Goal: Transaction & Acquisition: Book appointment/travel/reservation

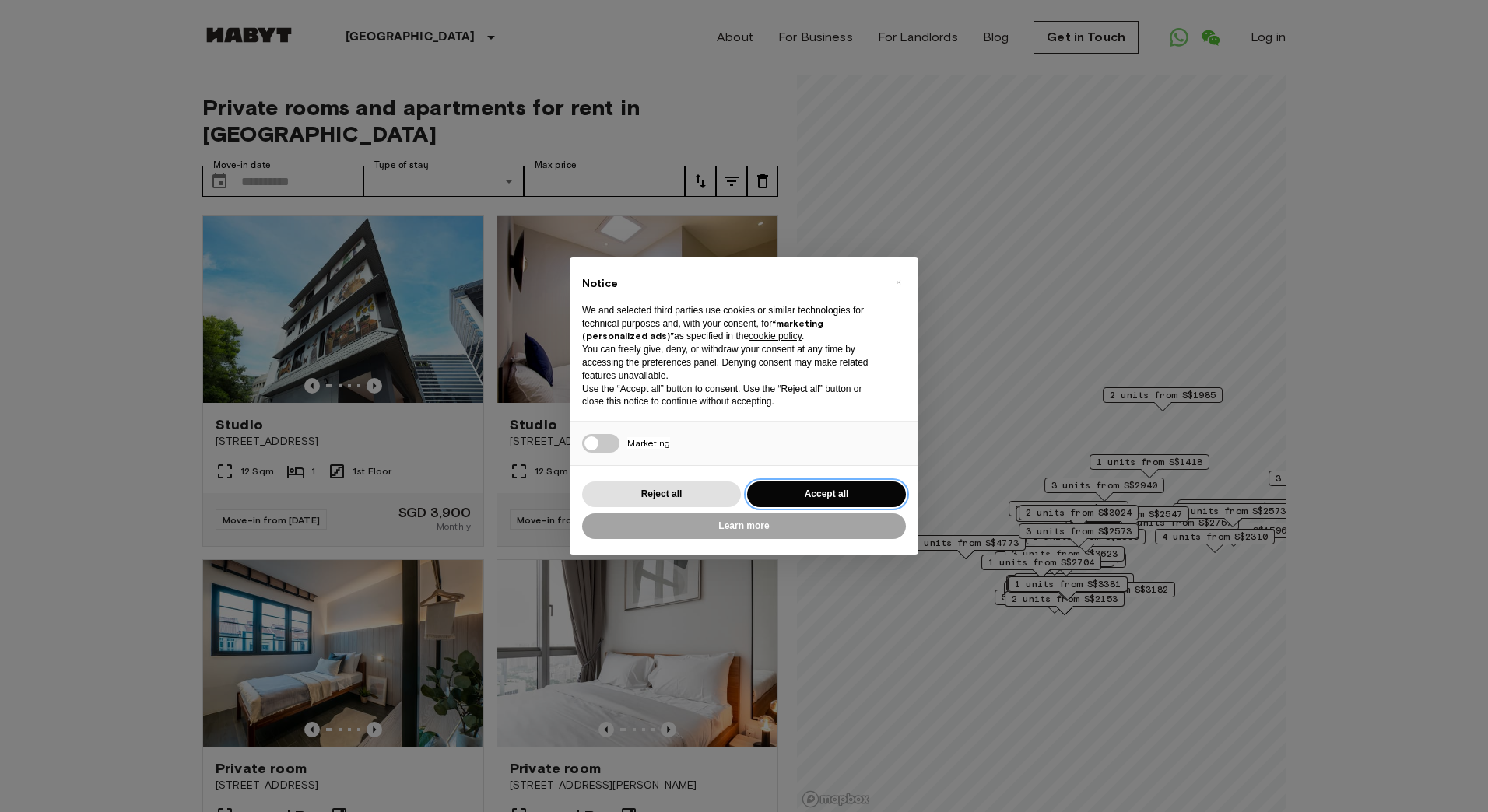
click at [779, 486] on button "Accept all" at bounding box center [826, 494] width 158 height 26
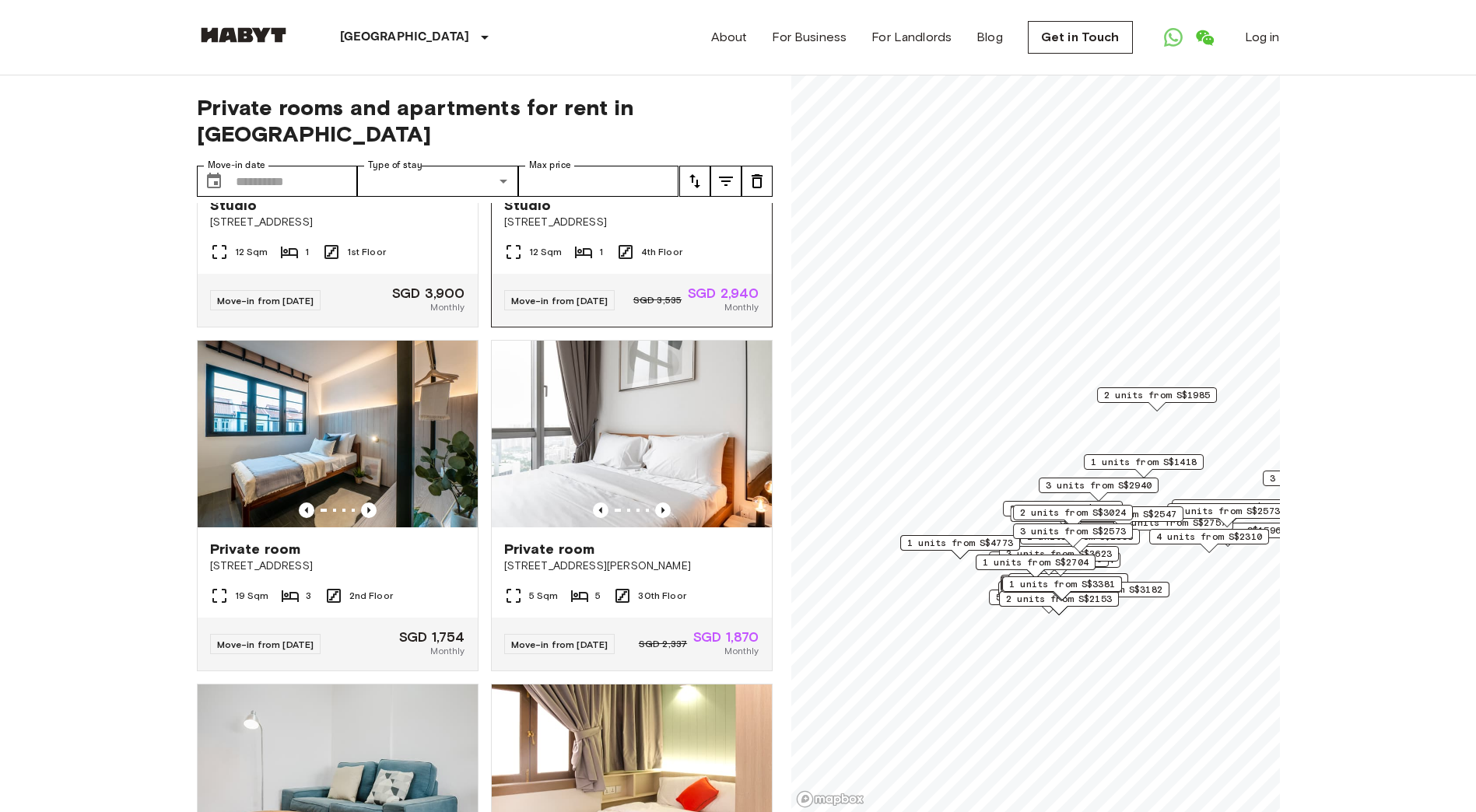
scroll to position [234, 0]
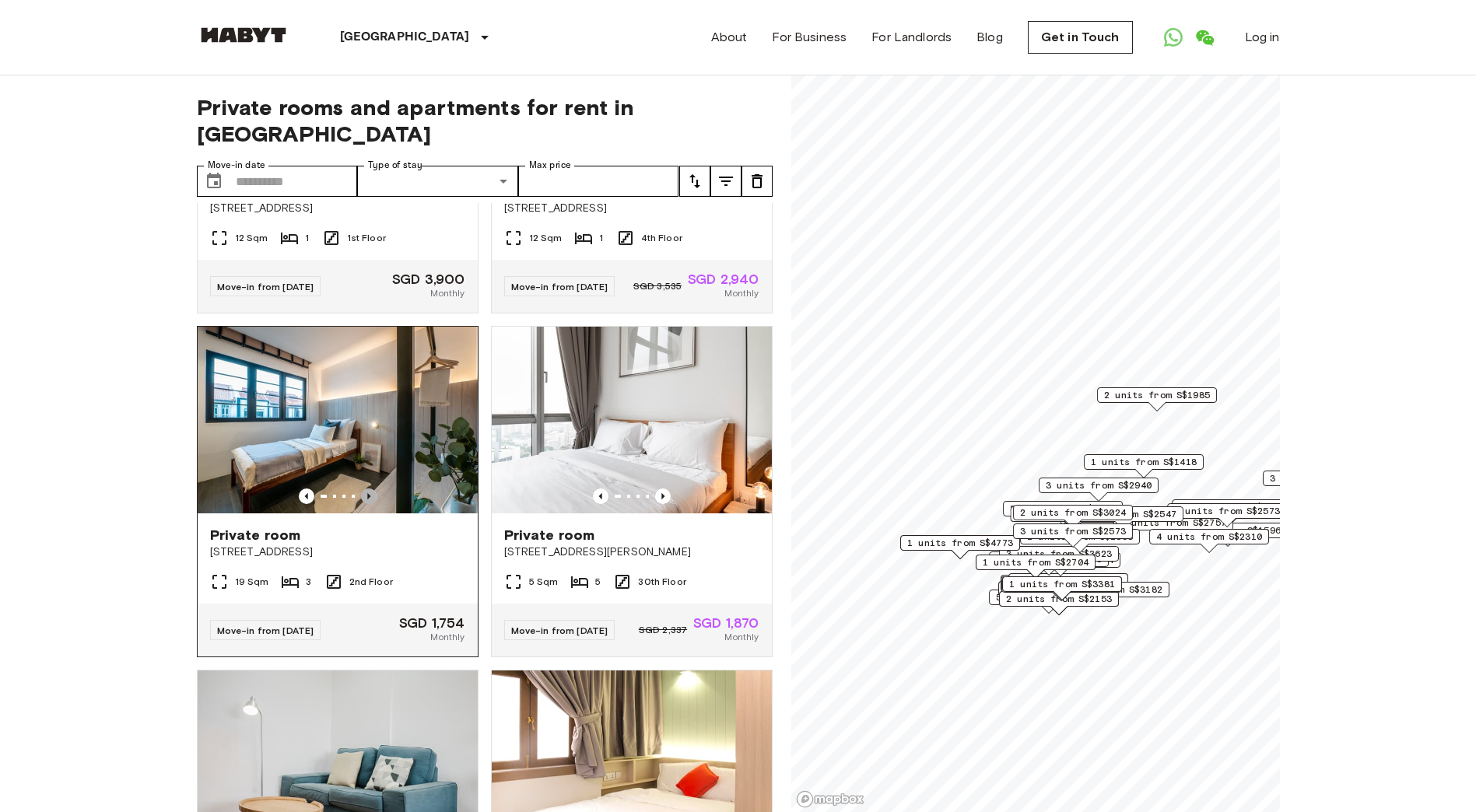
click at [368, 488] on icon "Previous image" at bounding box center [369, 496] width 16 height 16
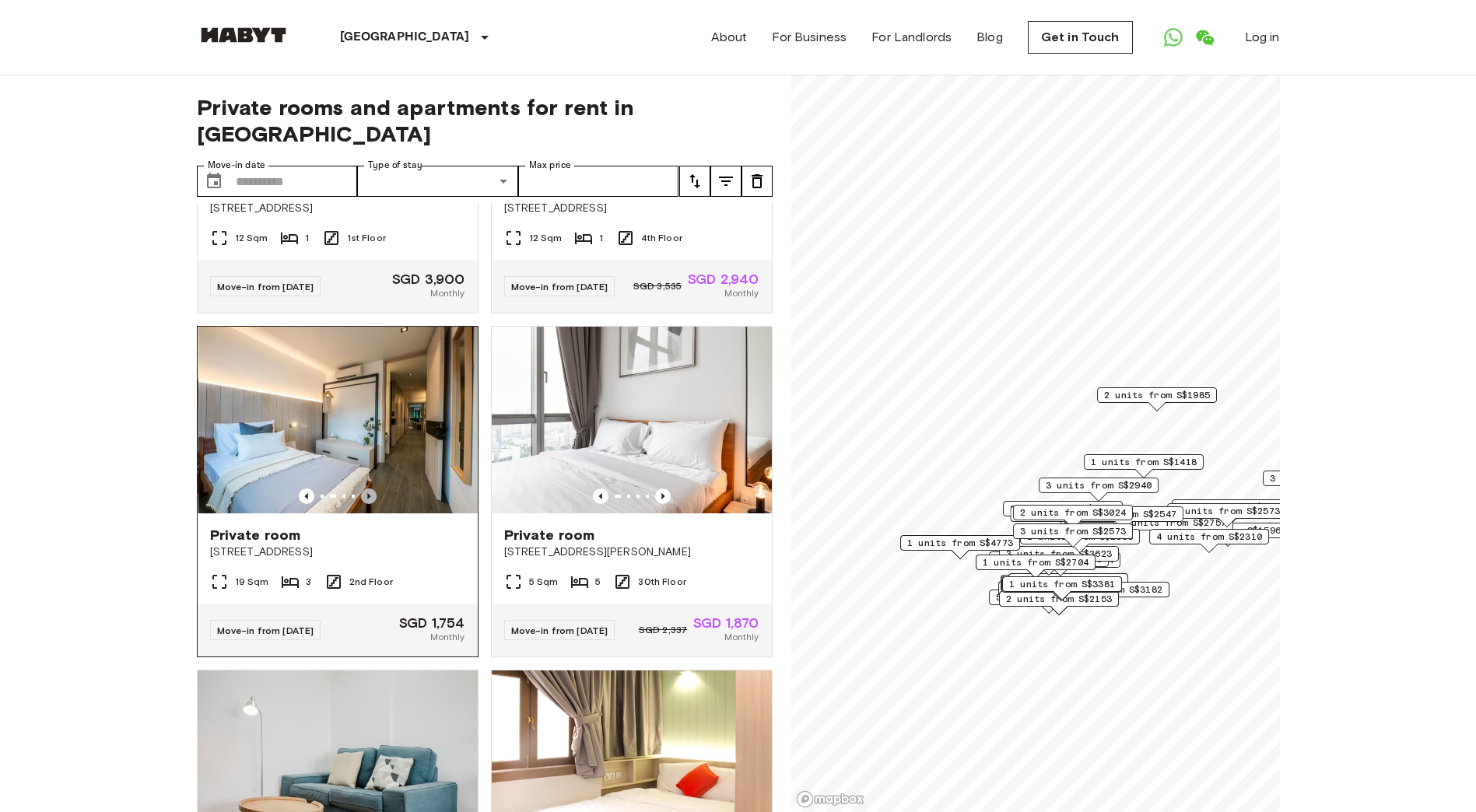
click at [368, 488] on icon "Previous image" at bounding box center [369, 496] width 16 height 16
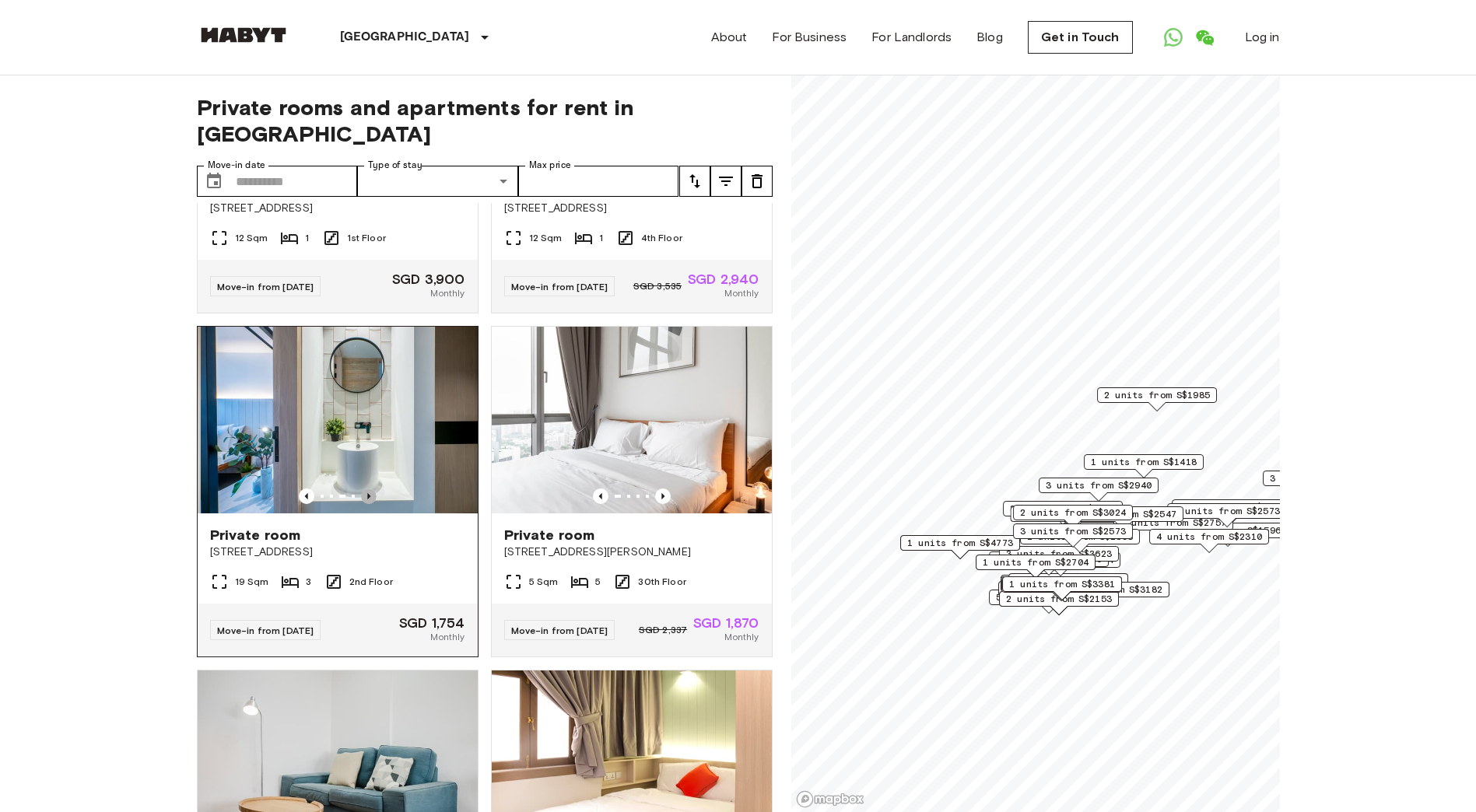
click at [368, 488] on icon "Previous image" at bounding box center [369, 496] width 16 height 16
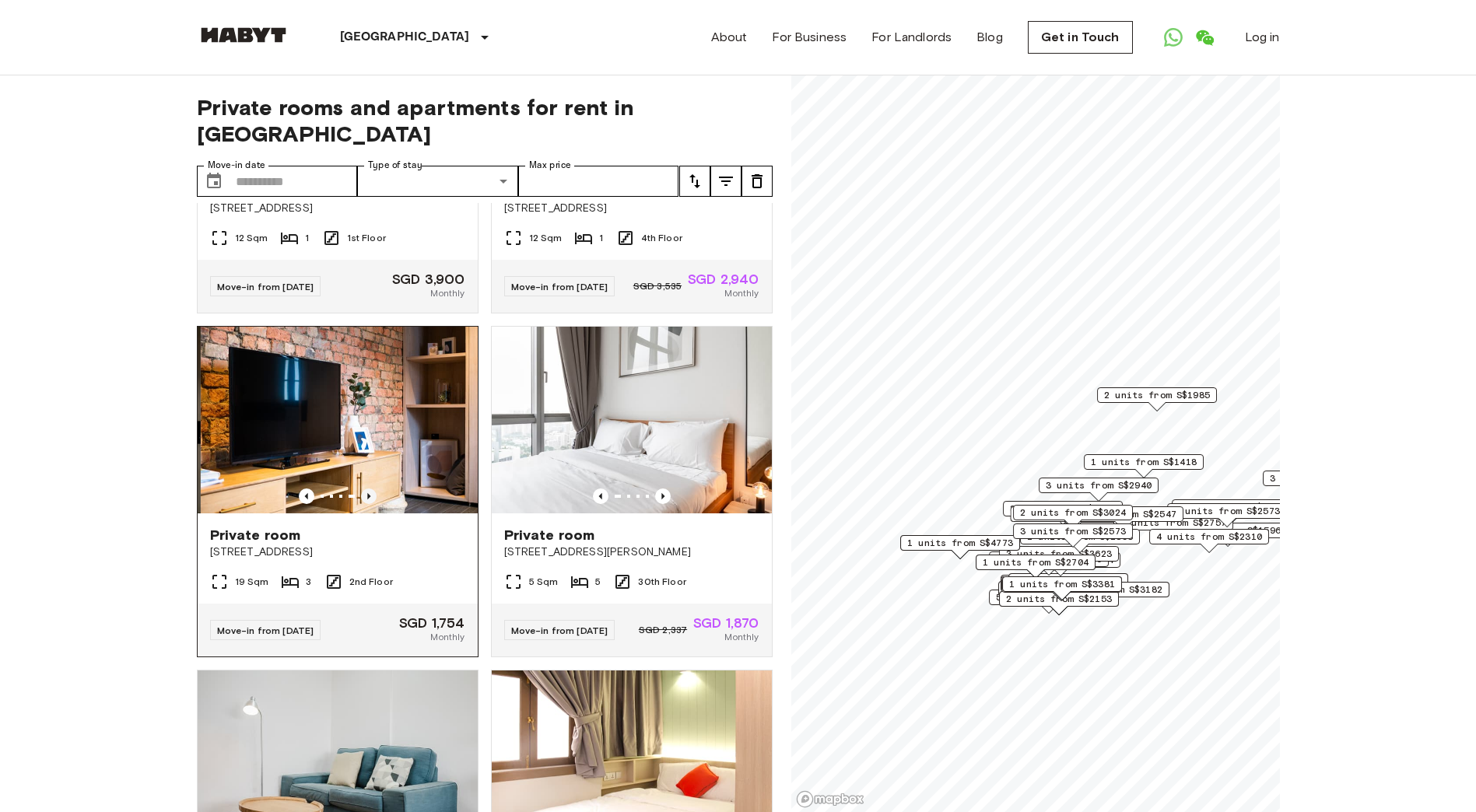
click at [368, 488] on icon "Previous image" at bounding box center [369, 496] width 16 height 16
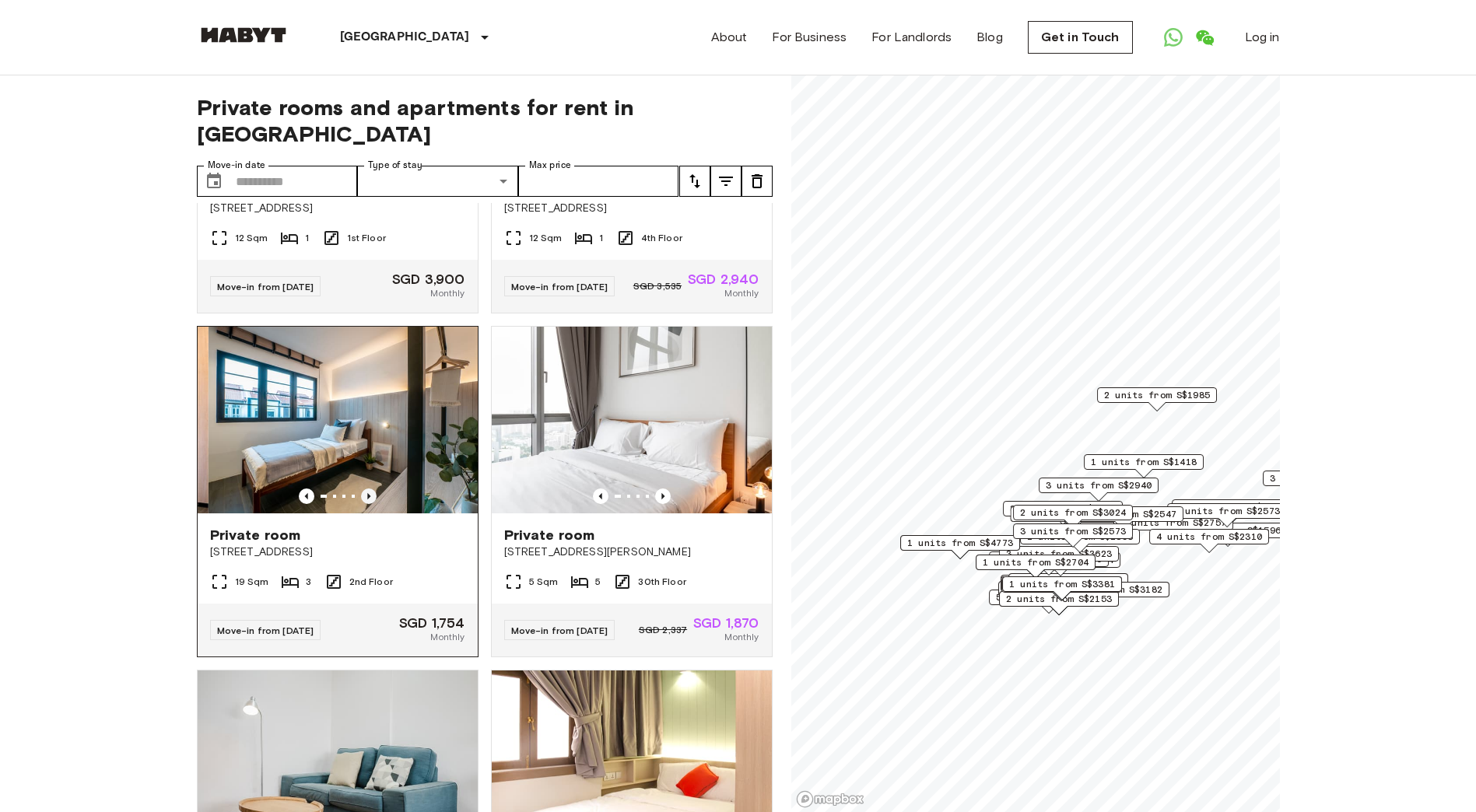
click at [368, 488] on icon "Previous image" at bounding box center [369, 496] width 16 height 16
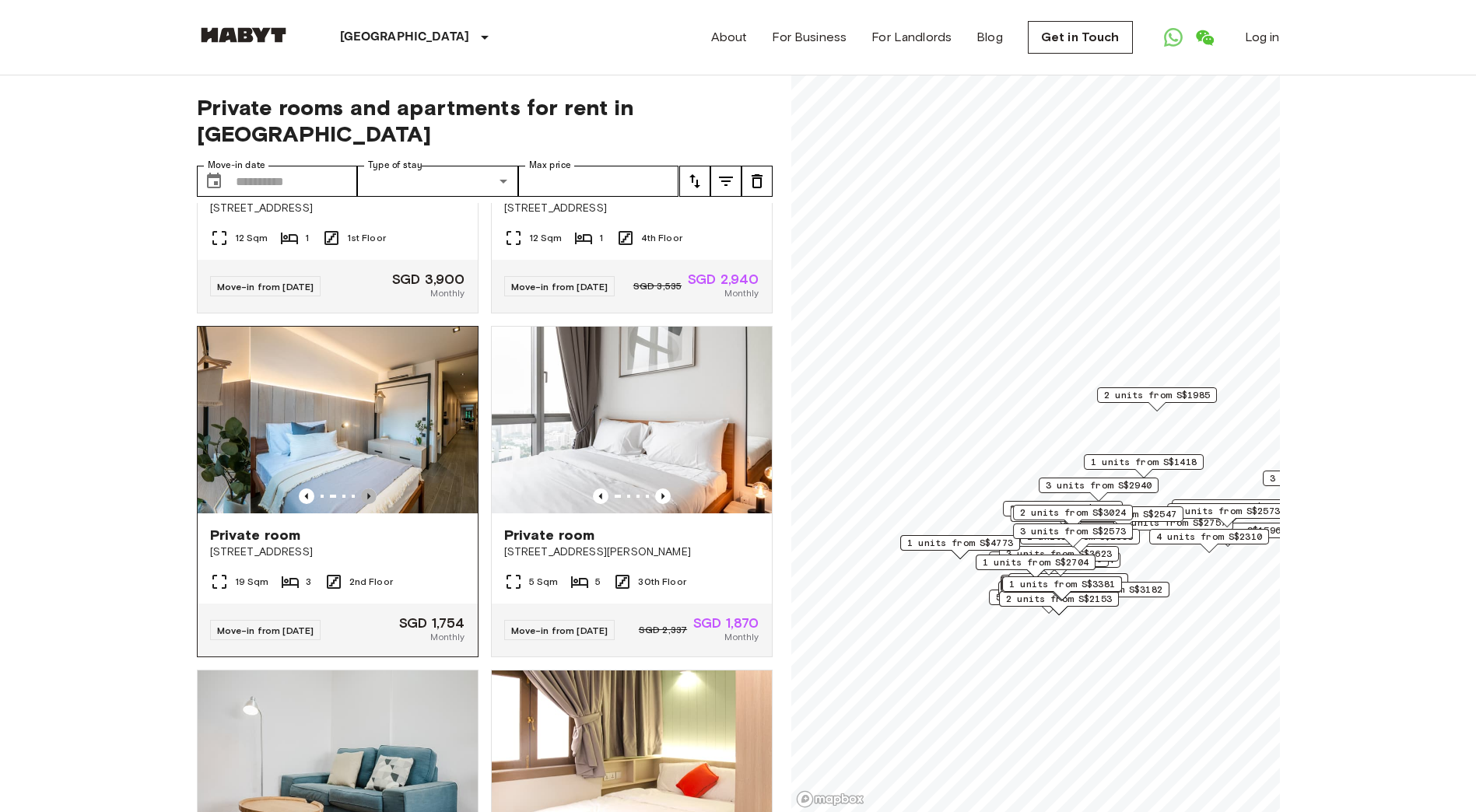
click at [368, 488] on icon "Previous image" at bounding box center [369, 496] width 16 height 16
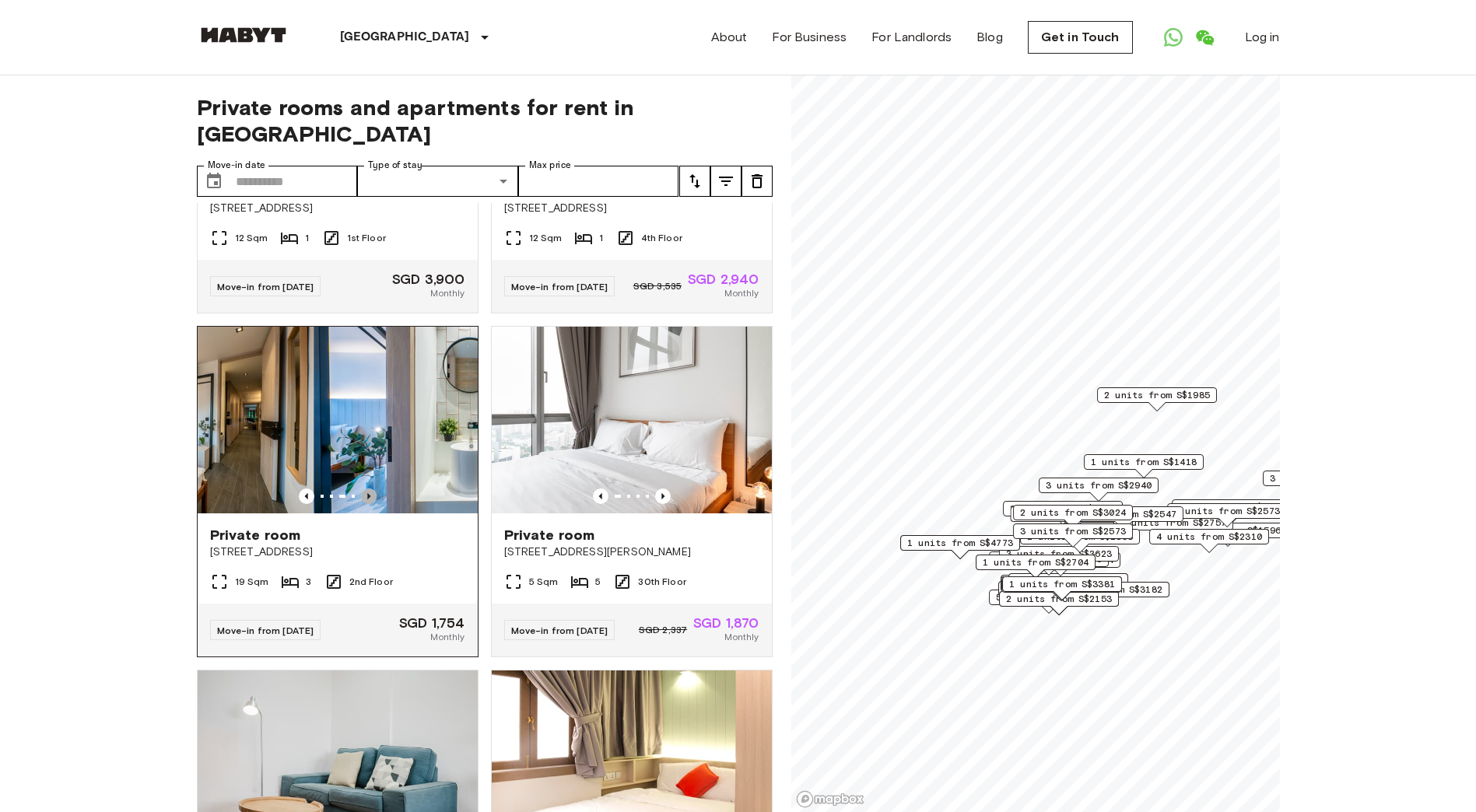
click at [368, 488] on icon "Previous image" at bounding box center [369, 496] width 16 height 16
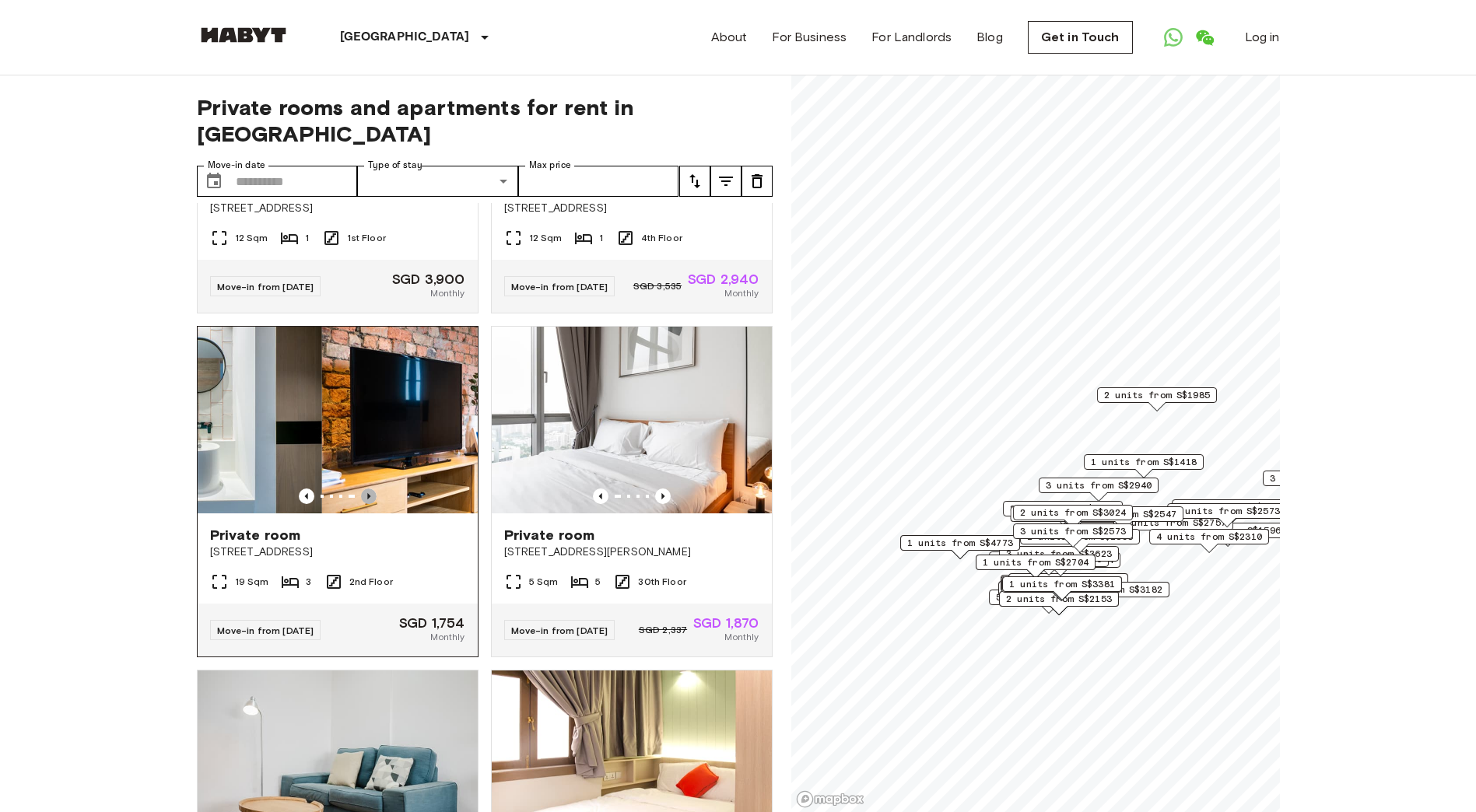
click at [368, 488] on icon "Previous image" at bounding box center [369, 496] width 16 height 16
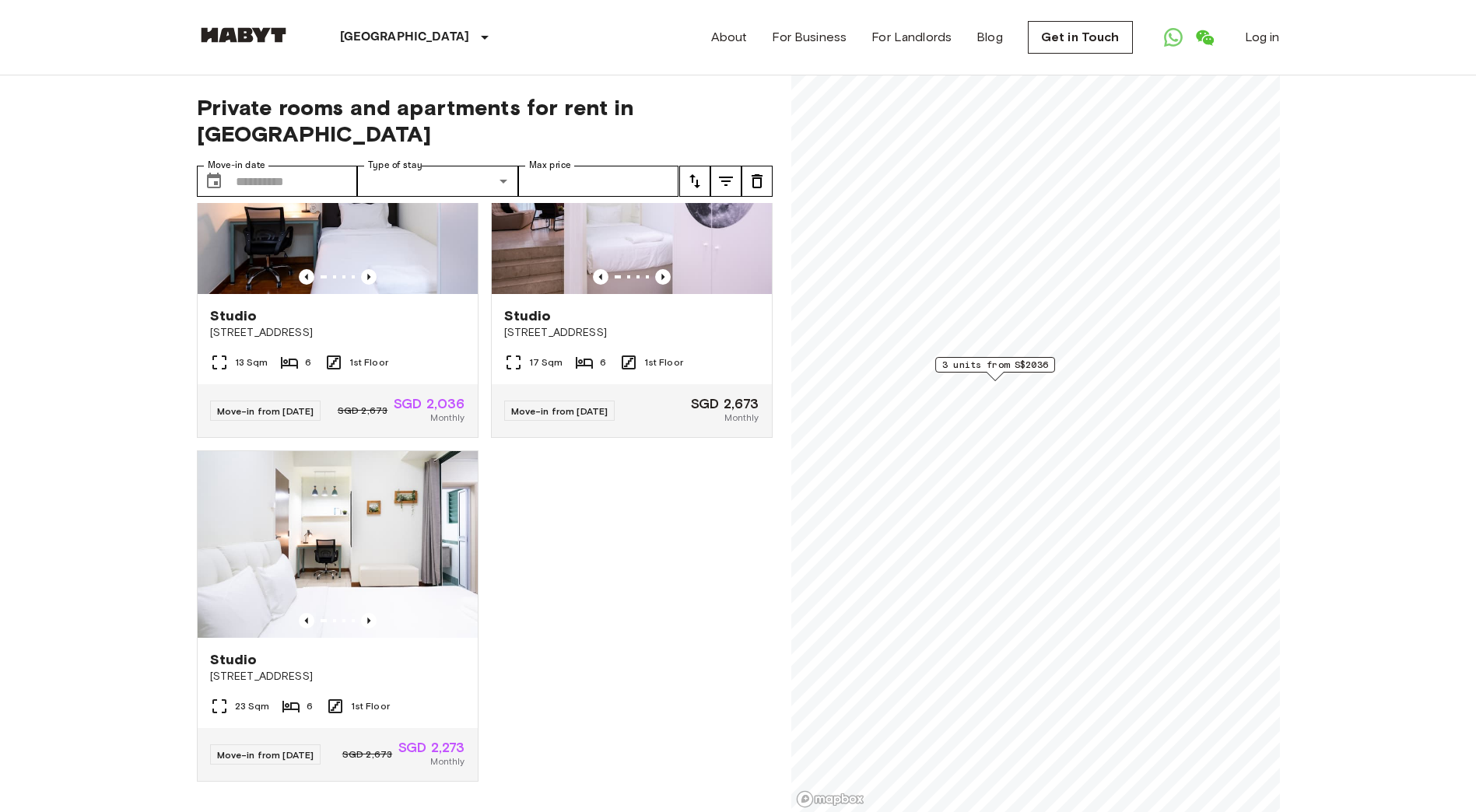
scroll to position [132, 0]
click at [995, 367] on span "3 units from S$2036" at bounding box center [995, 365] width 106 height 14
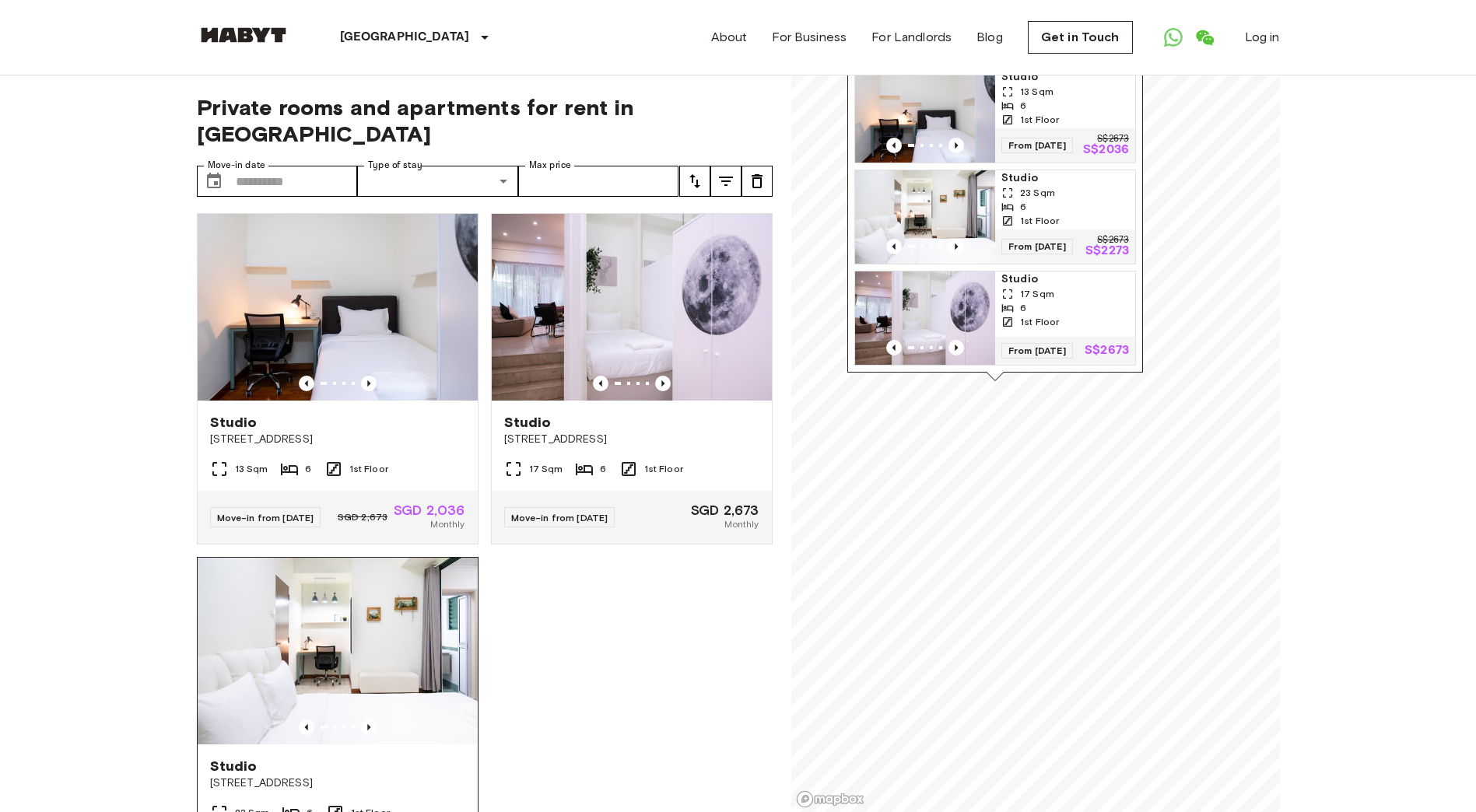
scroll to position [0, 0]
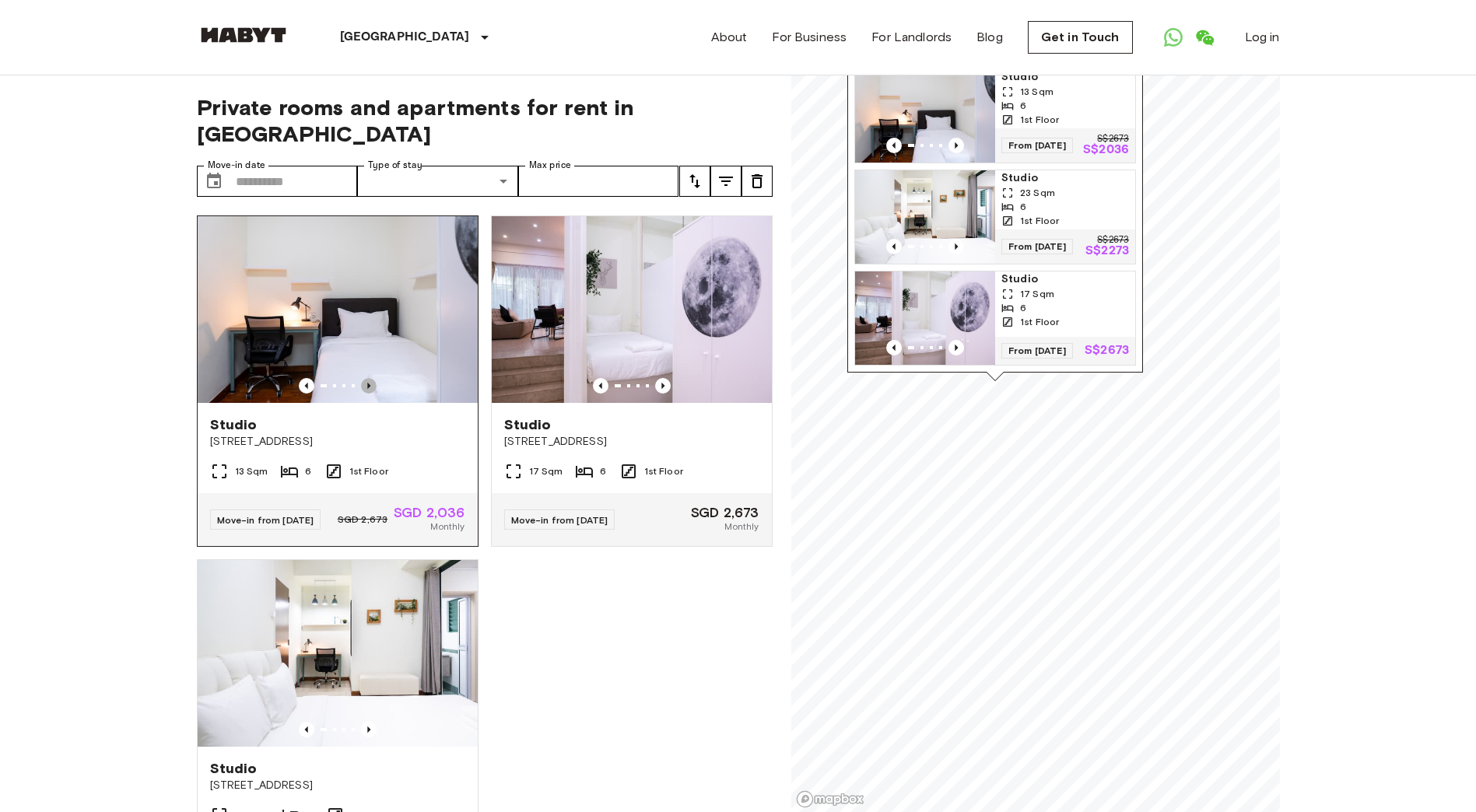
click at [365, 378] on icon "Previous image" at bounding box center [369, 386] width 16 height 16
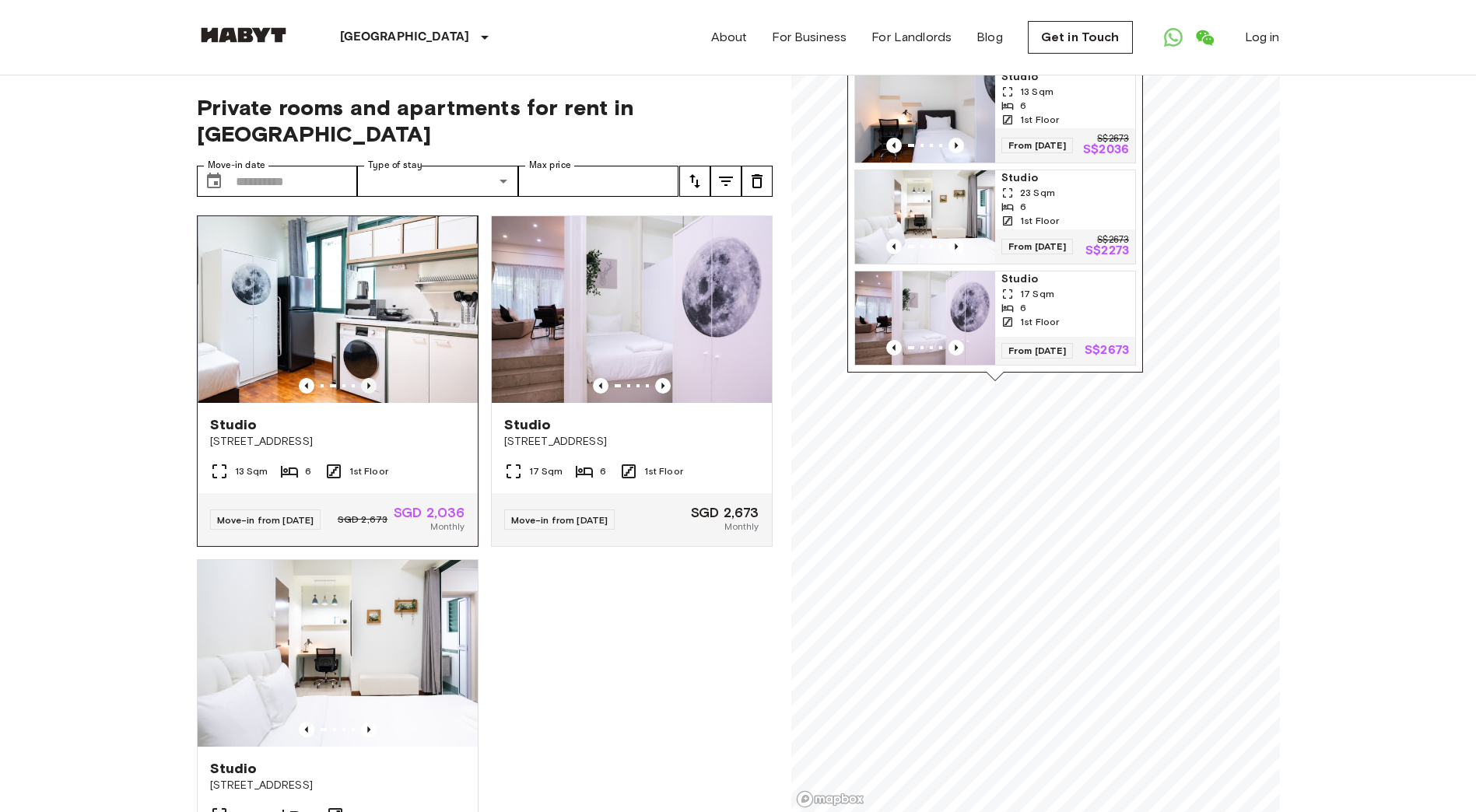
click at [365, 378] on icon "Previous image" at bounding box center [369, 386] width 16 height 16
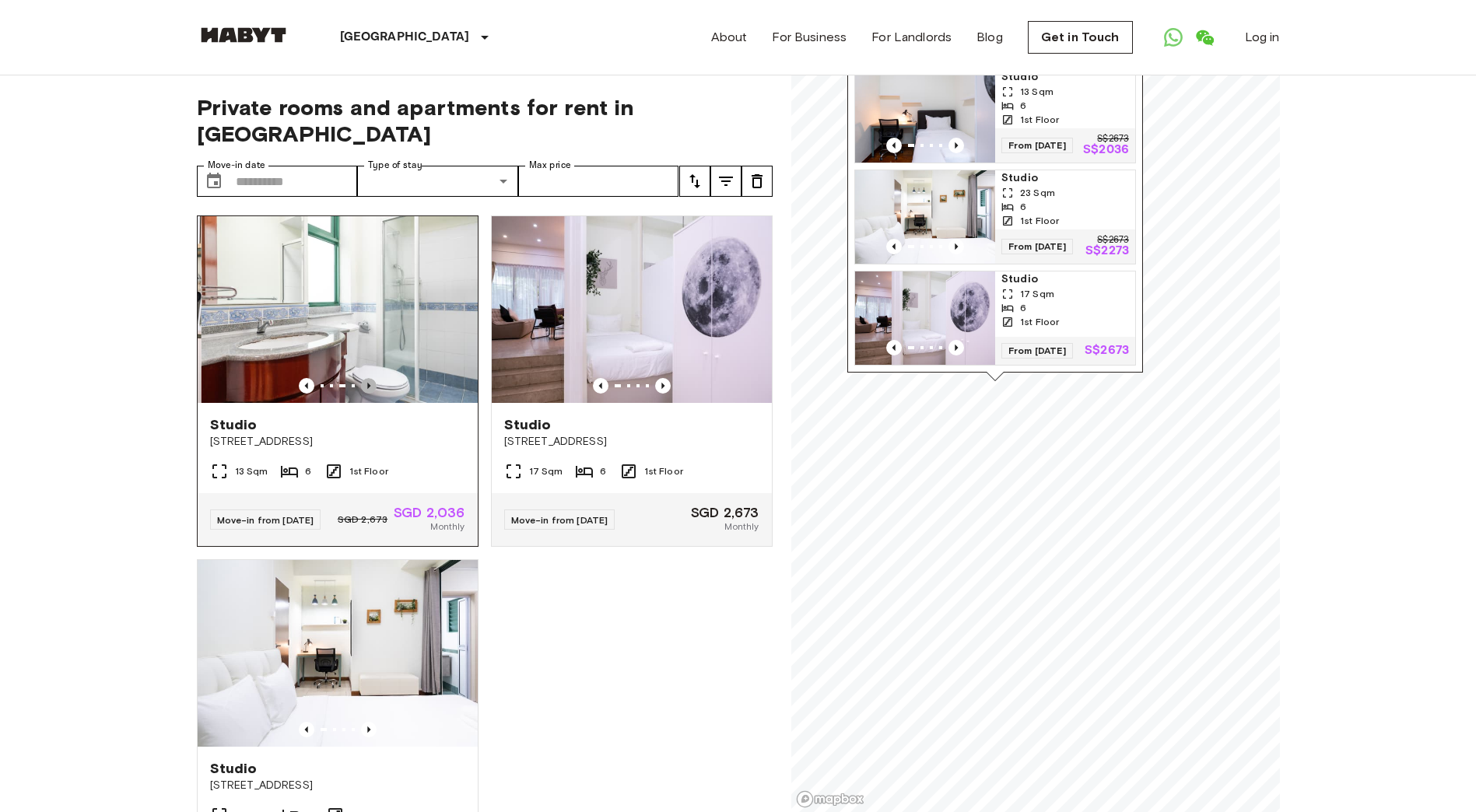
click at [365, 378] on icon "Previous image" at bounding box center [369, 386] width 16 height 16
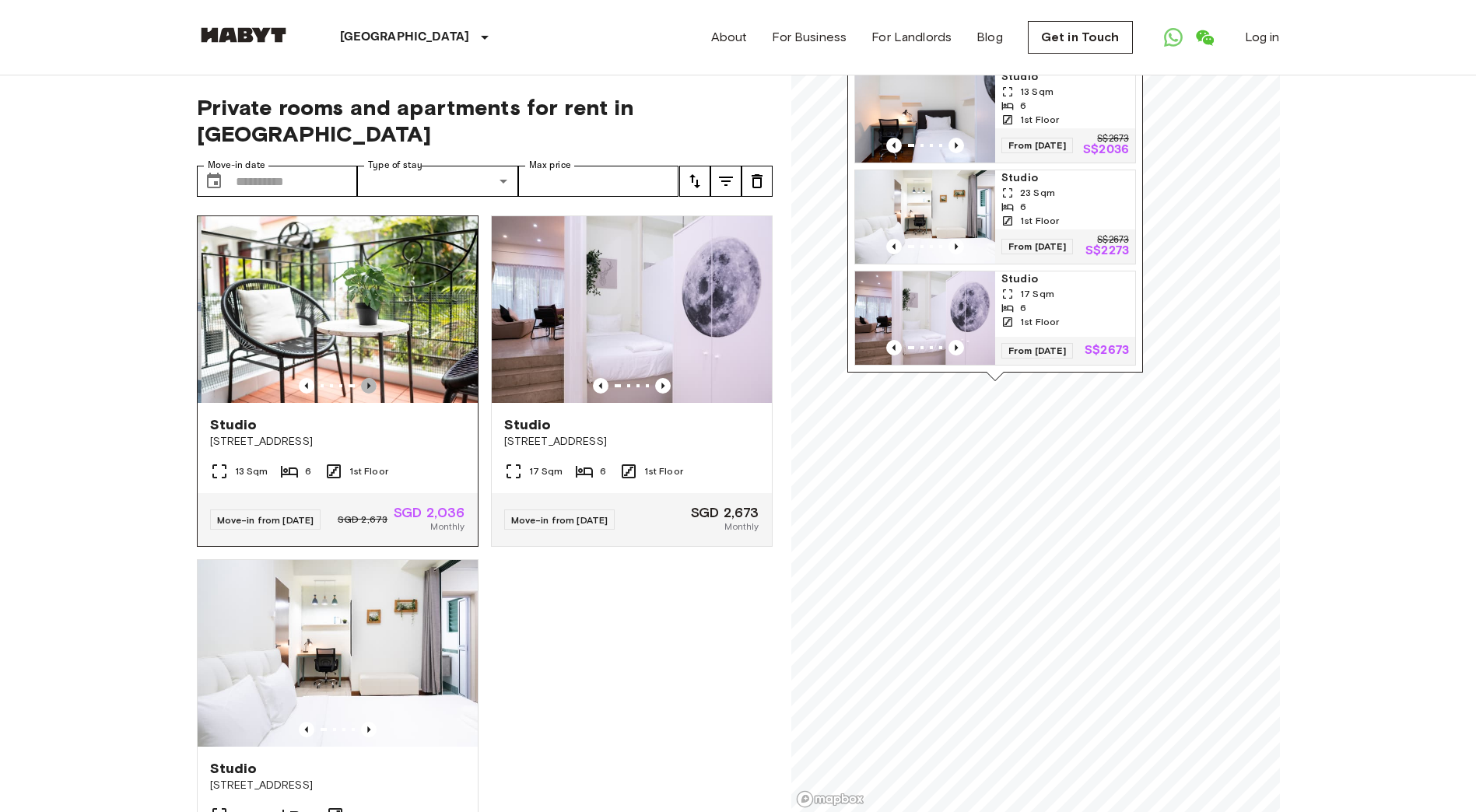
click at [365, 378] on icon "Previous image" at bounding box center [369, 386] width 16 height 16
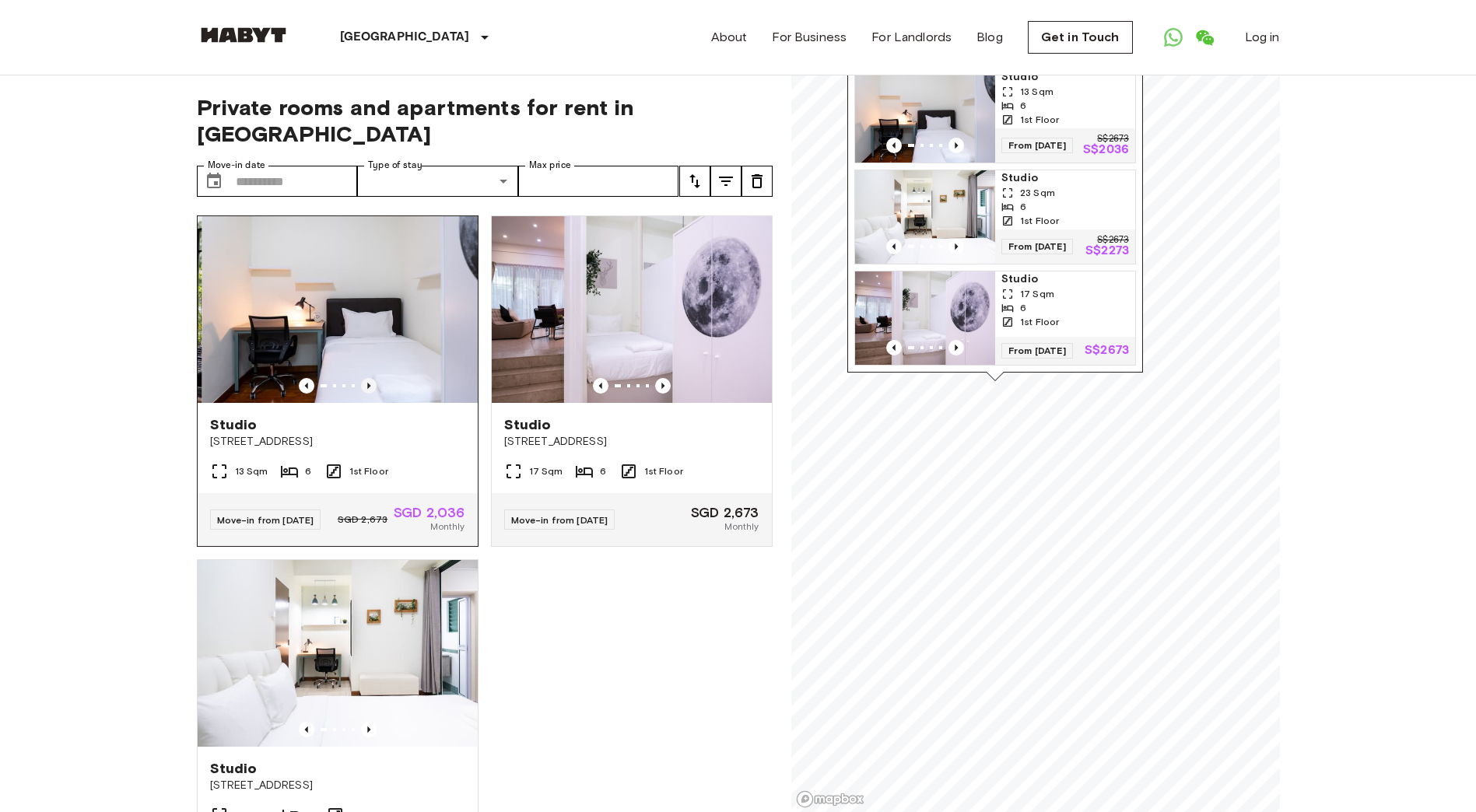
click at [365, 378] on icon "Previous image" at bounding box center [369, 386] width 16 height 16
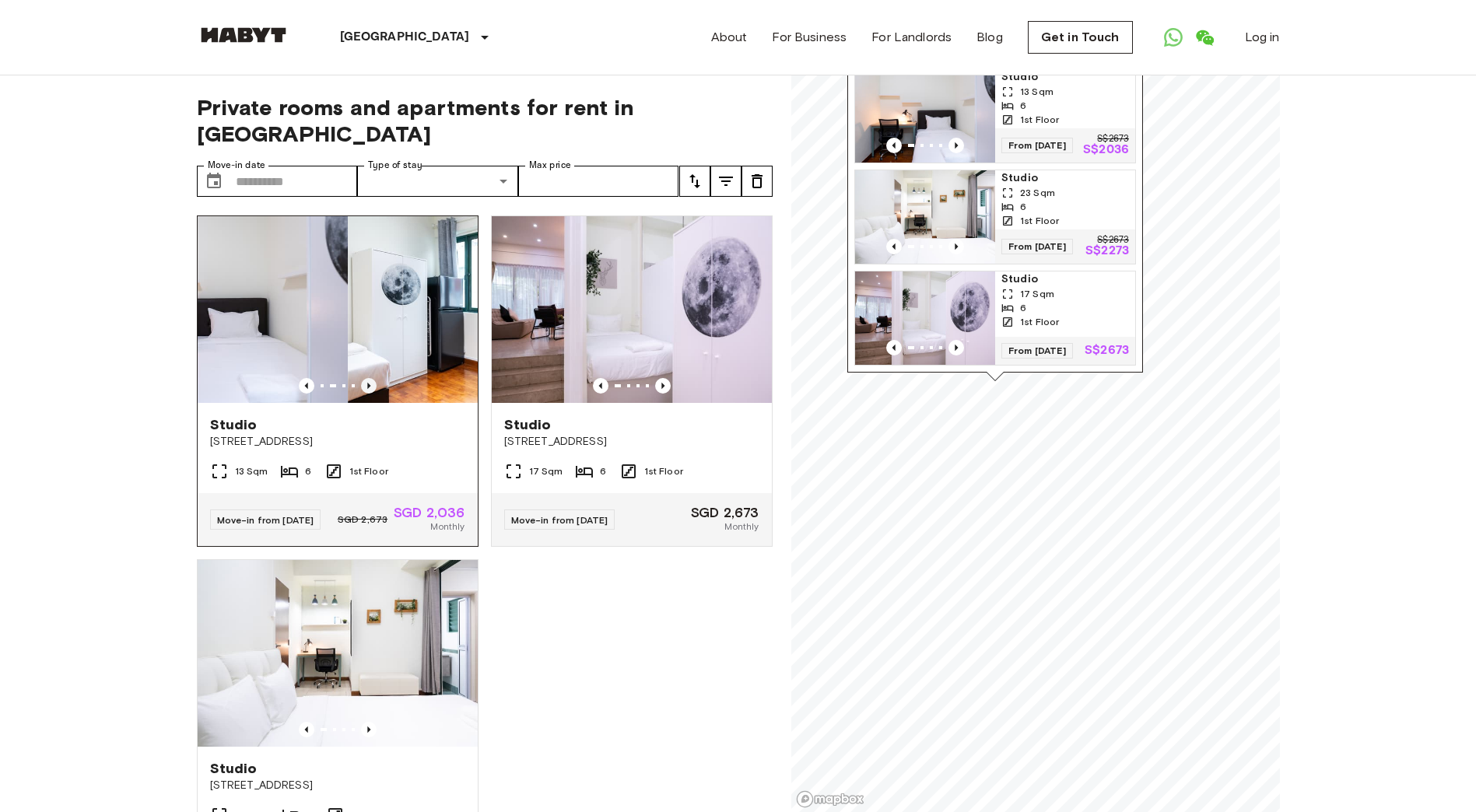
click at [365, 378] on icon "Previous image" at bounding box center [369, 386] width 16 height 16
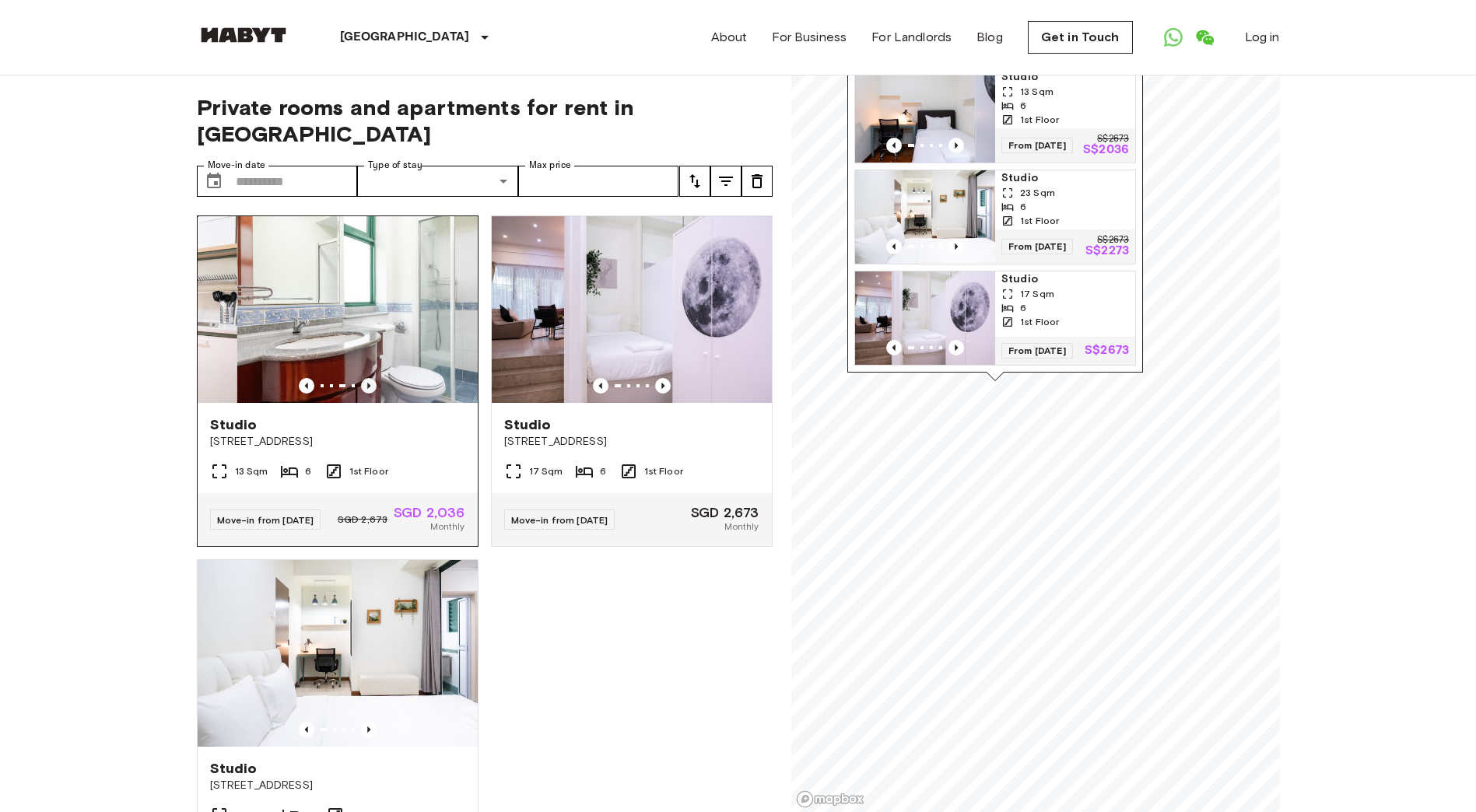
click at [365, 378] on icon "Previous image" at bounding box center [369, 386] width 16 height 16
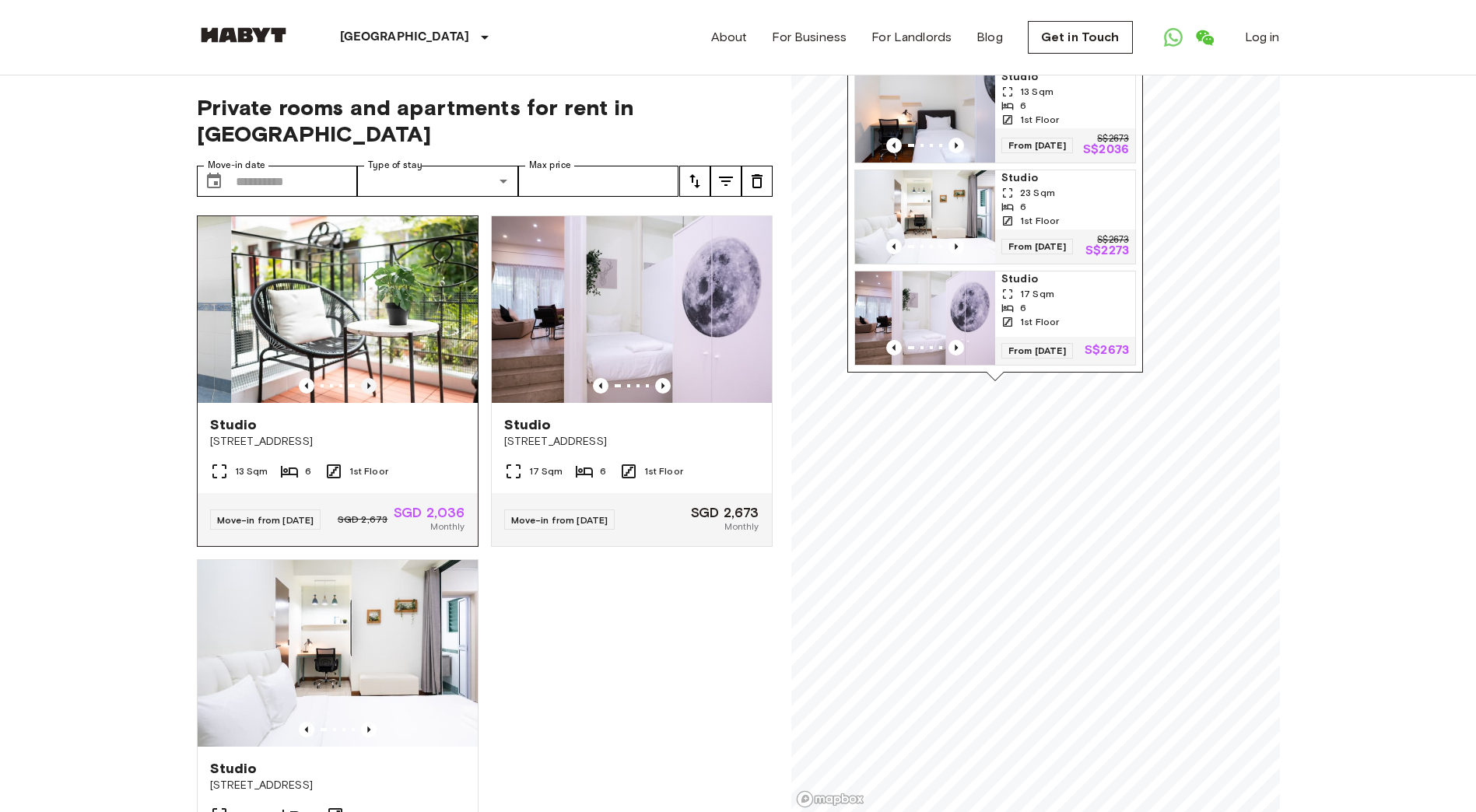
click at [365, 378] on icon "Previous image" at bounding box center [369, 386] width 16 height 16
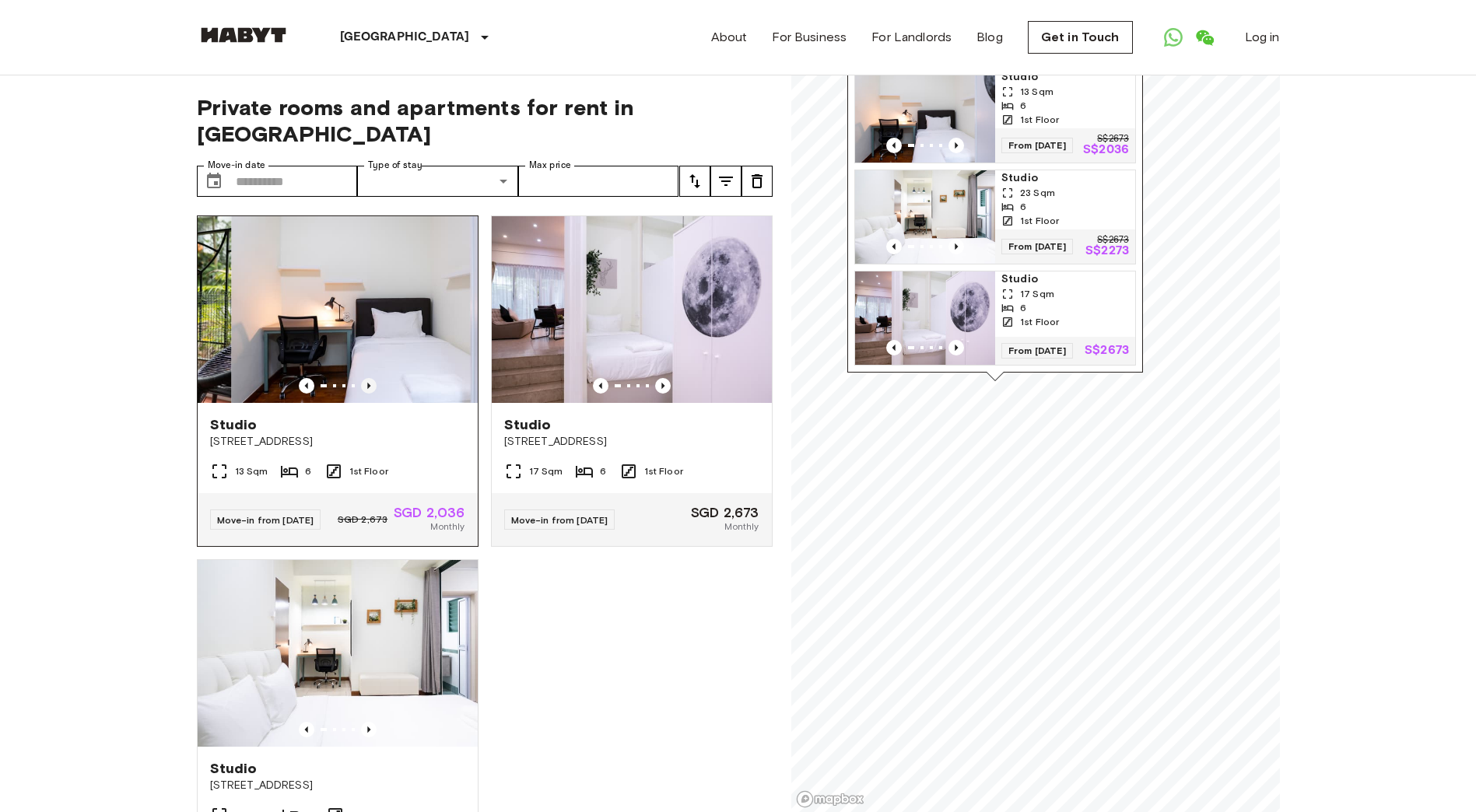
click at [365, 378] on icon "Previous image" at bounding box center [369, 386] width 16 height 16
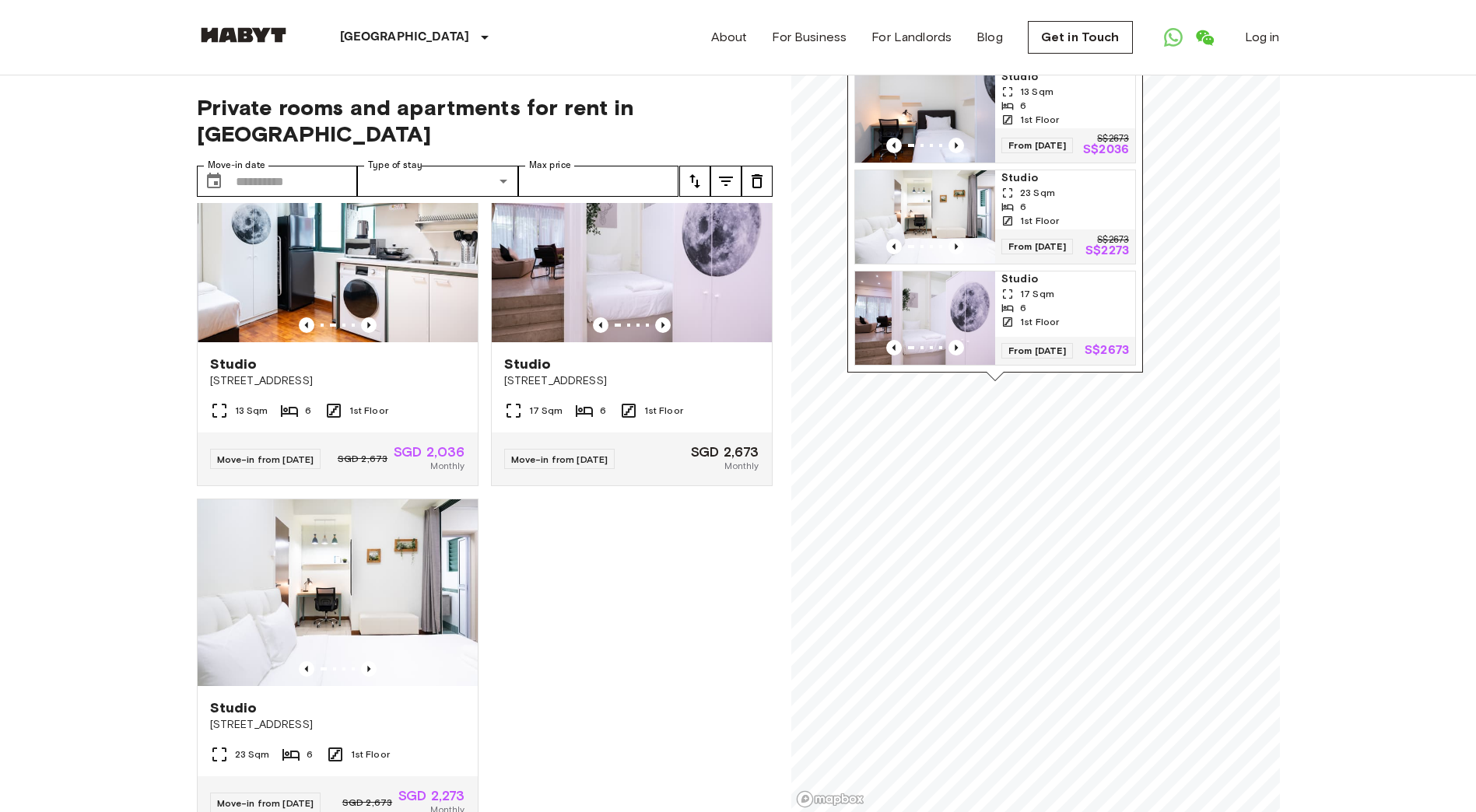
scroll to position [78, 0]
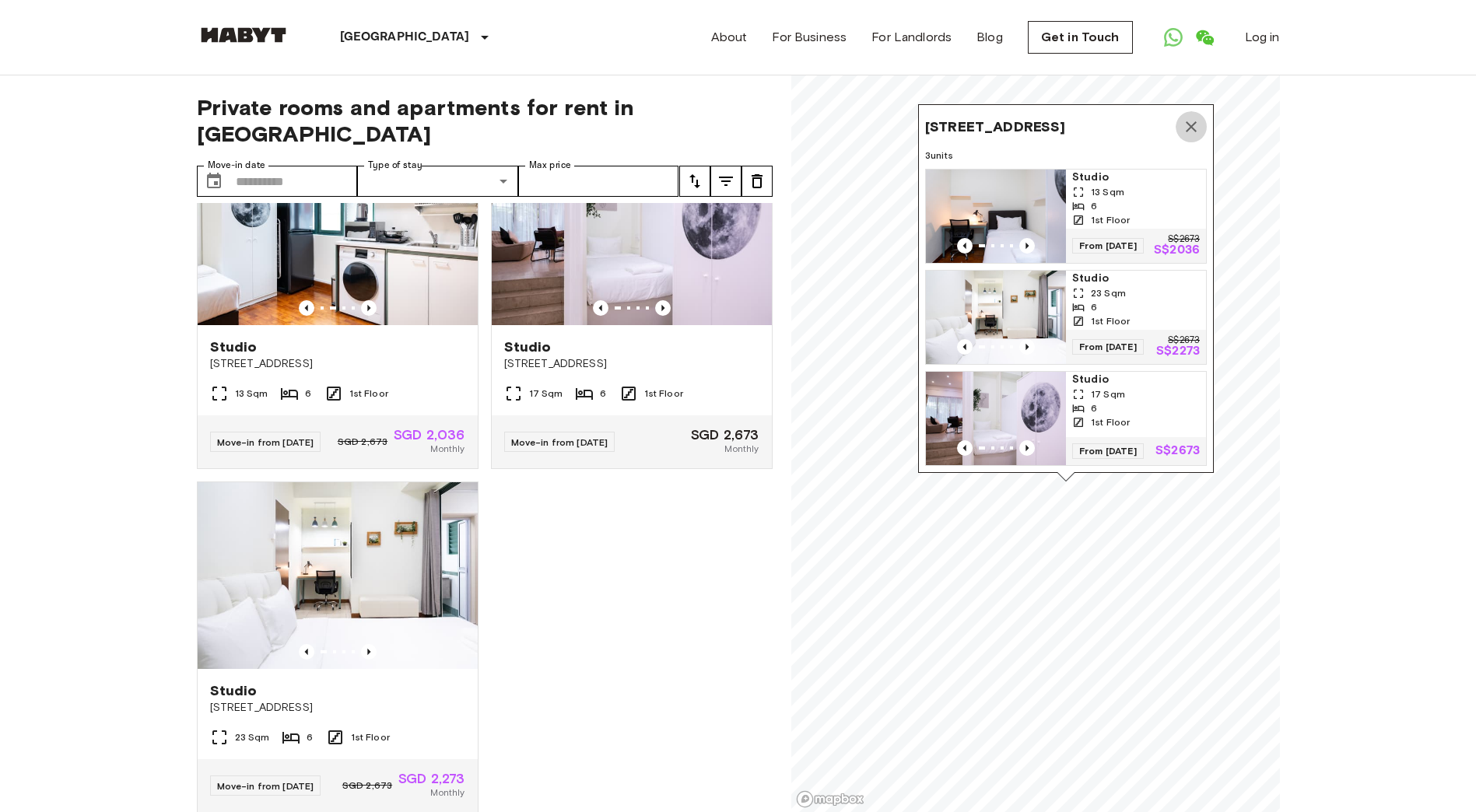
click at [1192, 118] on icon "Map marker" at bounding box center [1191, 127] width 19 height 19
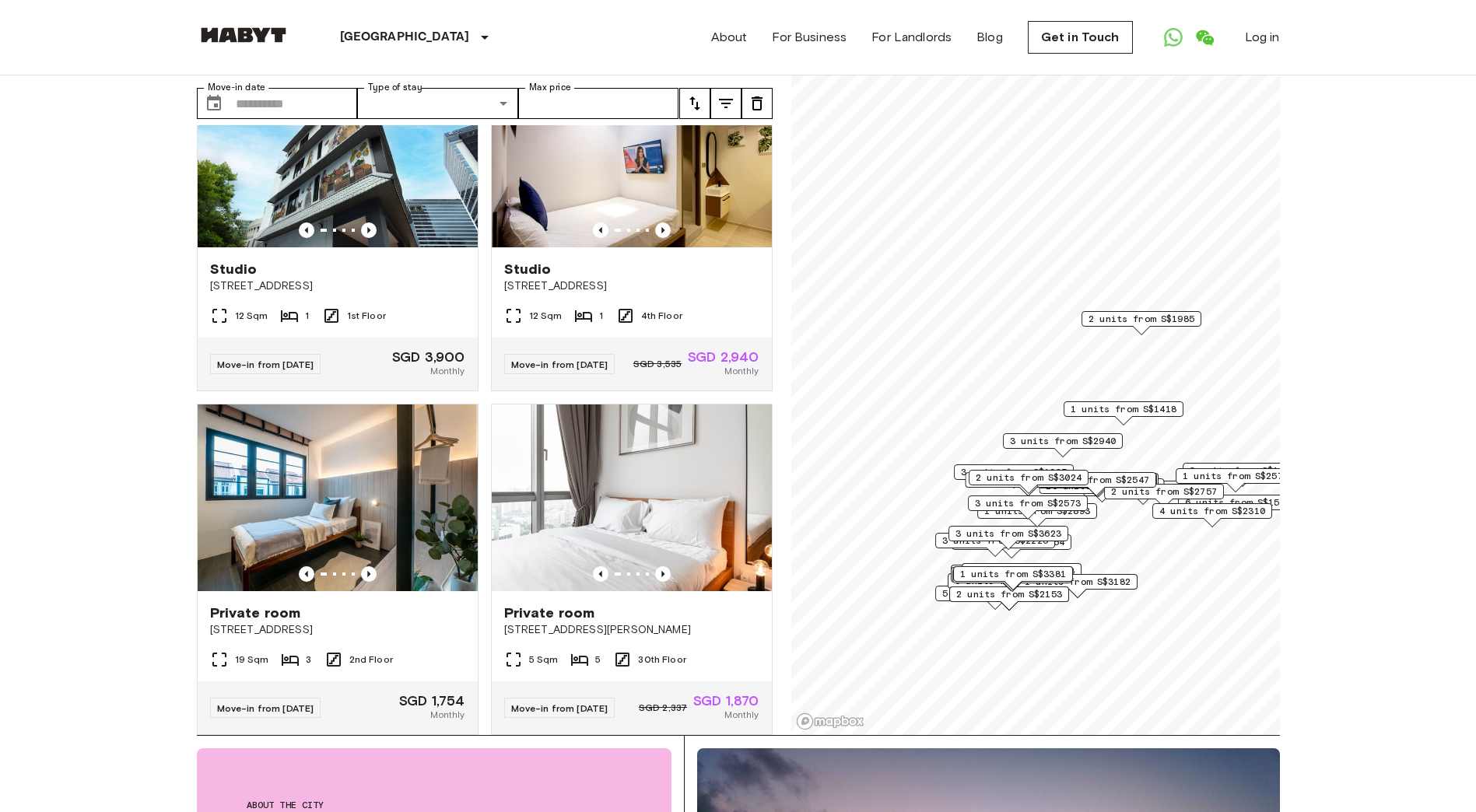
drag, startPoint x: 1096, startPoint y: 484, endPoint x: 1215, endPoint y: 485, distance: 119.0
click at [1215, 485] on div "1 units from S$2573" at bounding box center [1235, 480] width 120 height 24
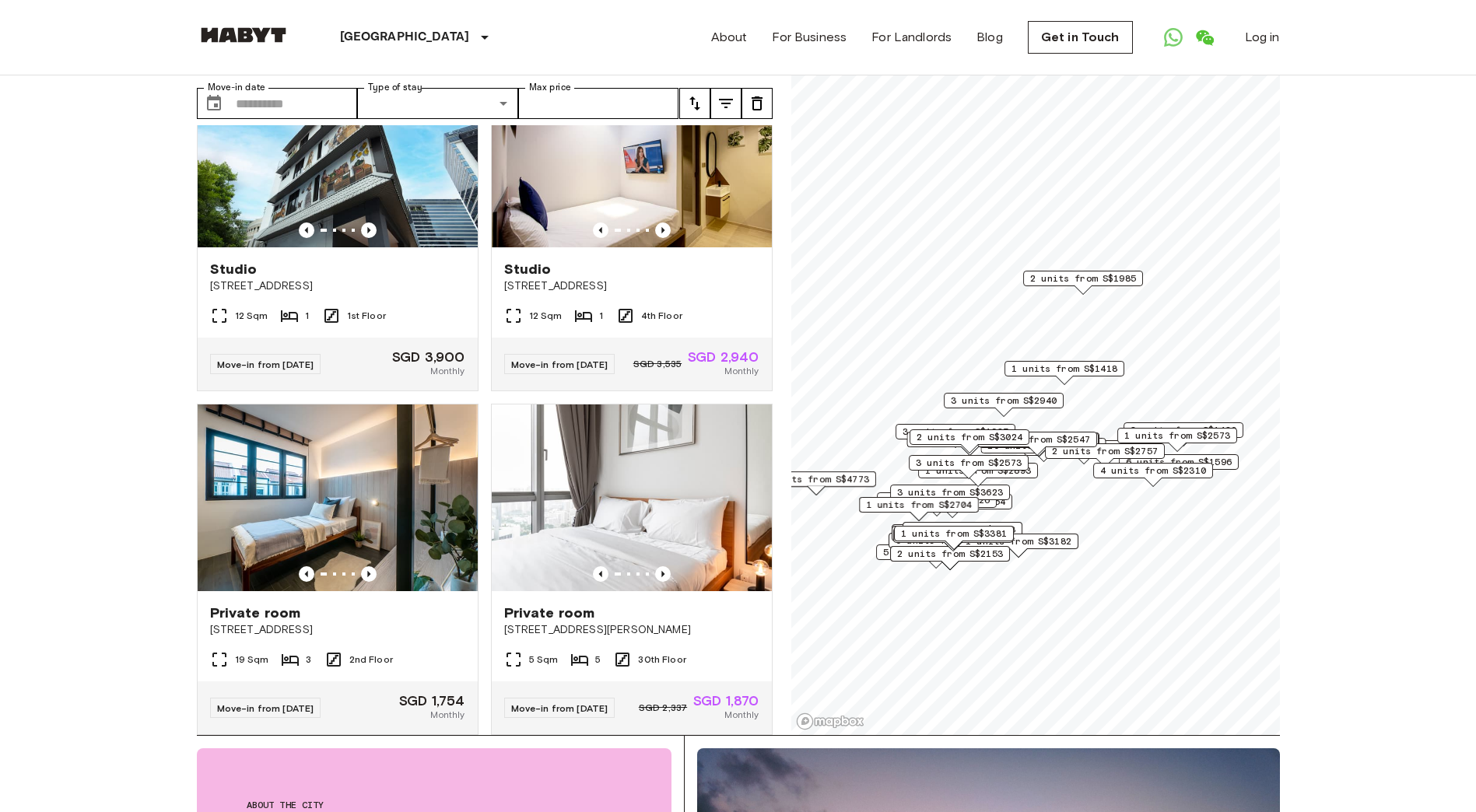
click at [1072, 367] on span "1 units from S$1418" at bounding box center [1064, 369] width 106 height 14
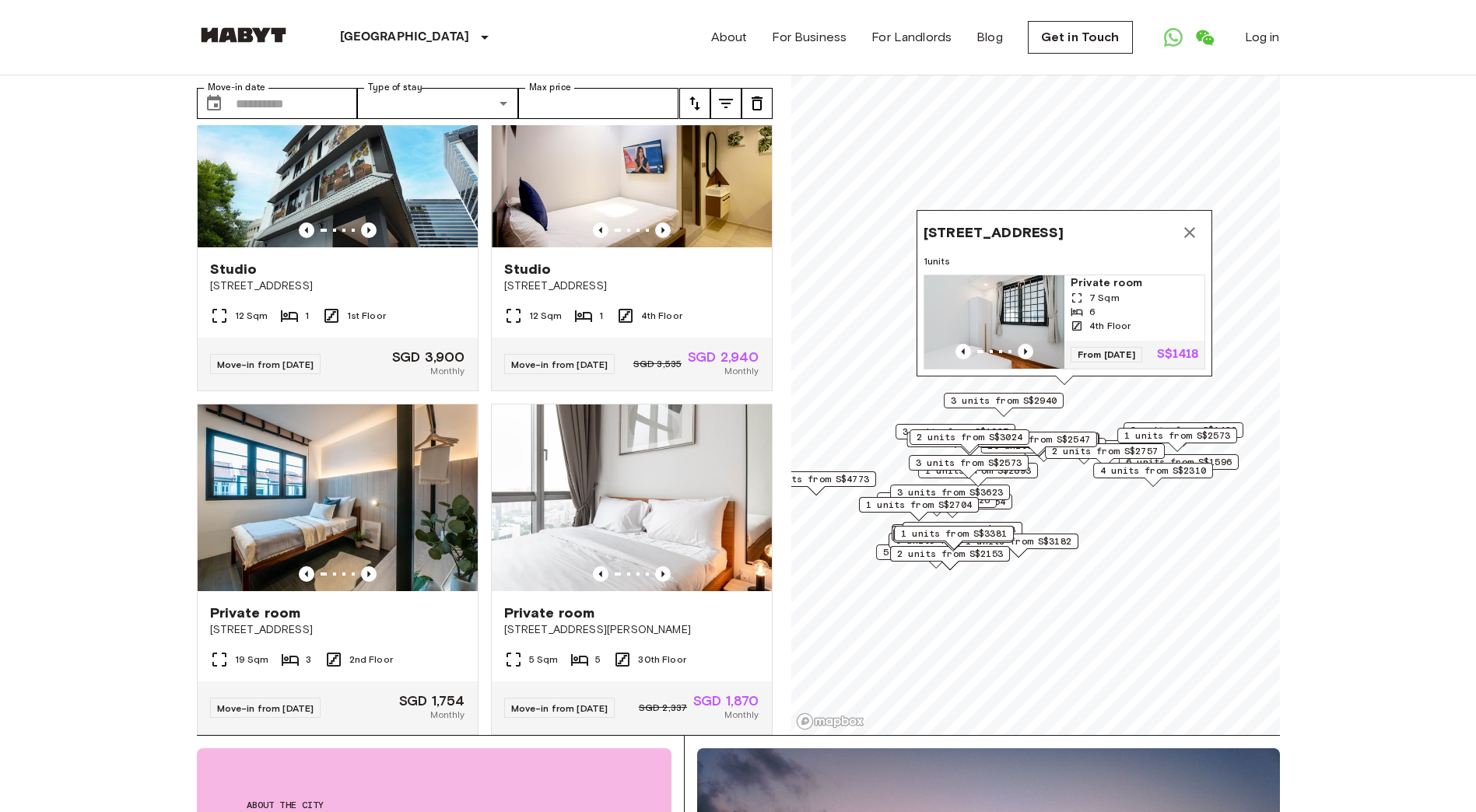
click at [1021, 280] on img "Map marker" at bounding box center [994, 321] width 140 height 93
